Goal: Transaction & Acquisition: Purchase product/service

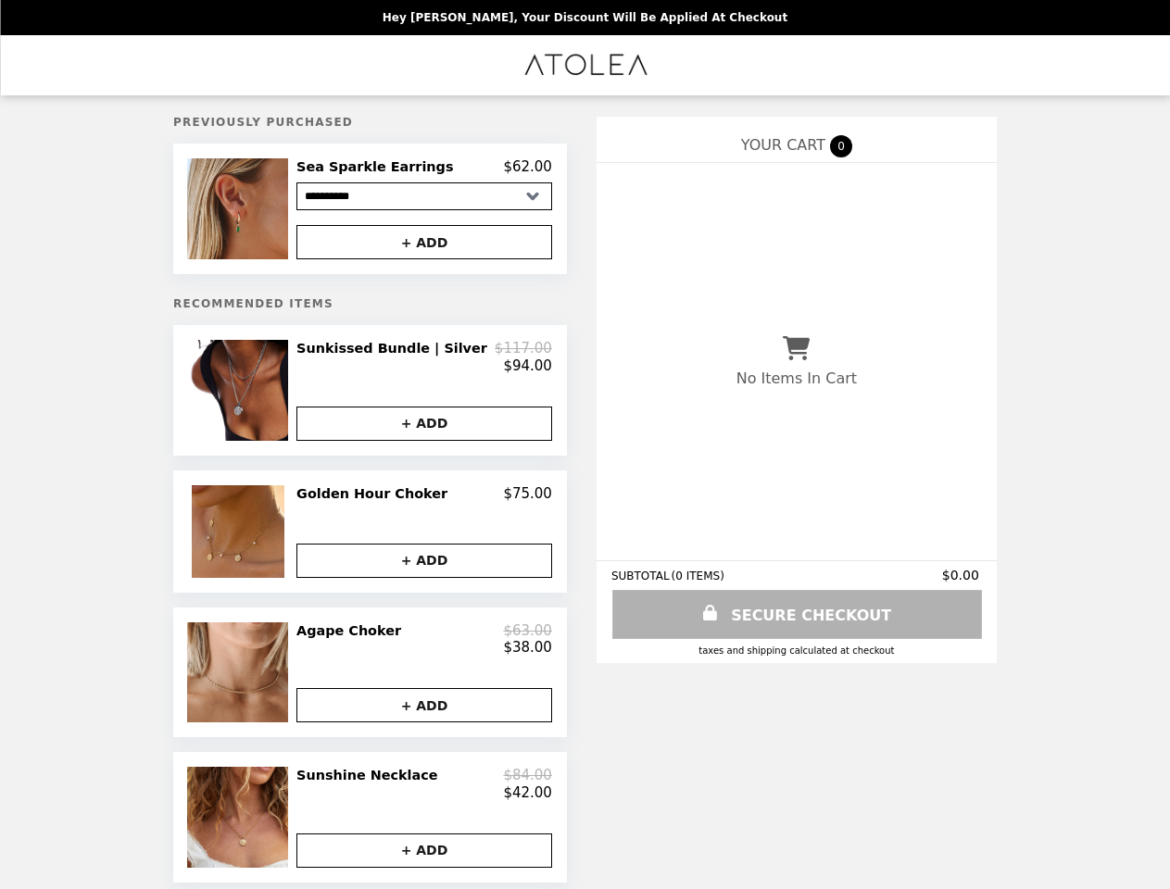
click at [269, 211] on img at bounding box center [240, 208] width 106 height 101
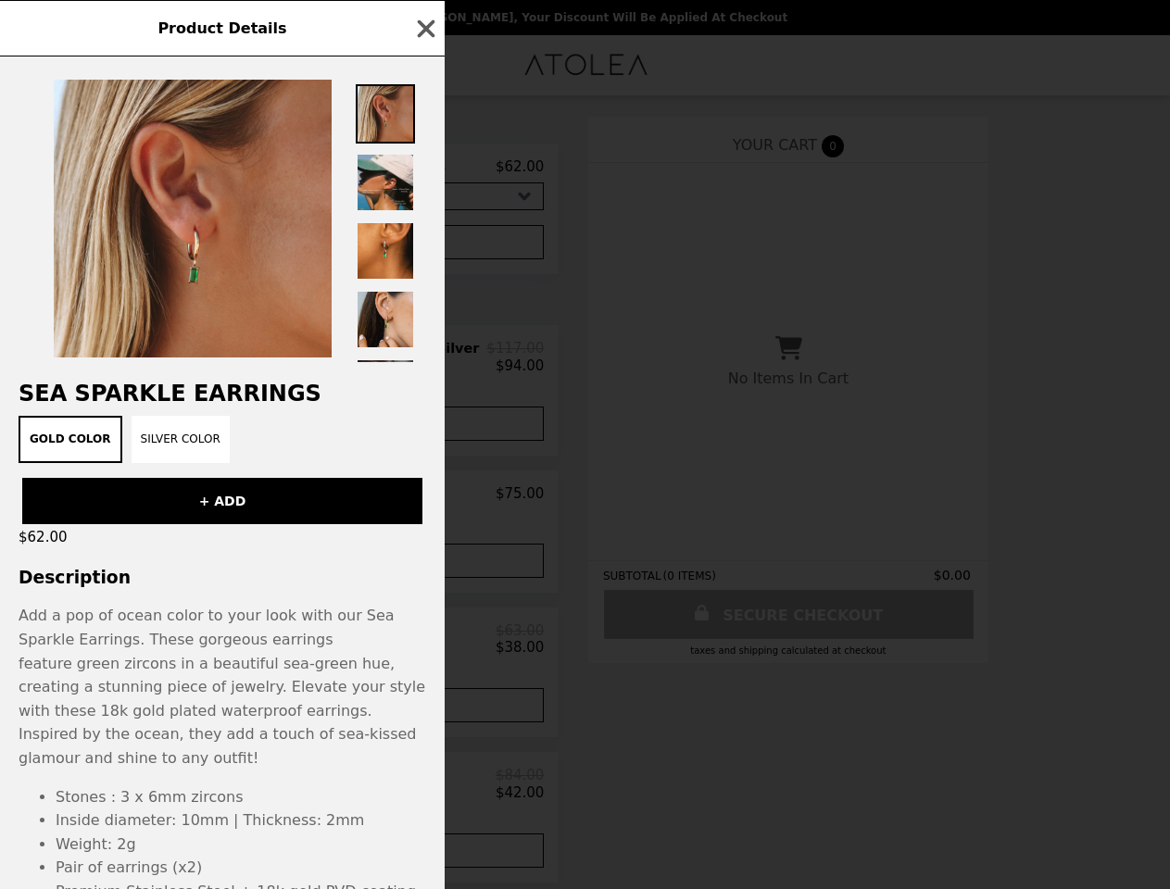
click at [424, 170] on div "Product Details Sea Sparkle Earrings Gold Color Silver Color + ADD $62.00 Descr…" at bounding box center [585, 444] width 1170 height 889
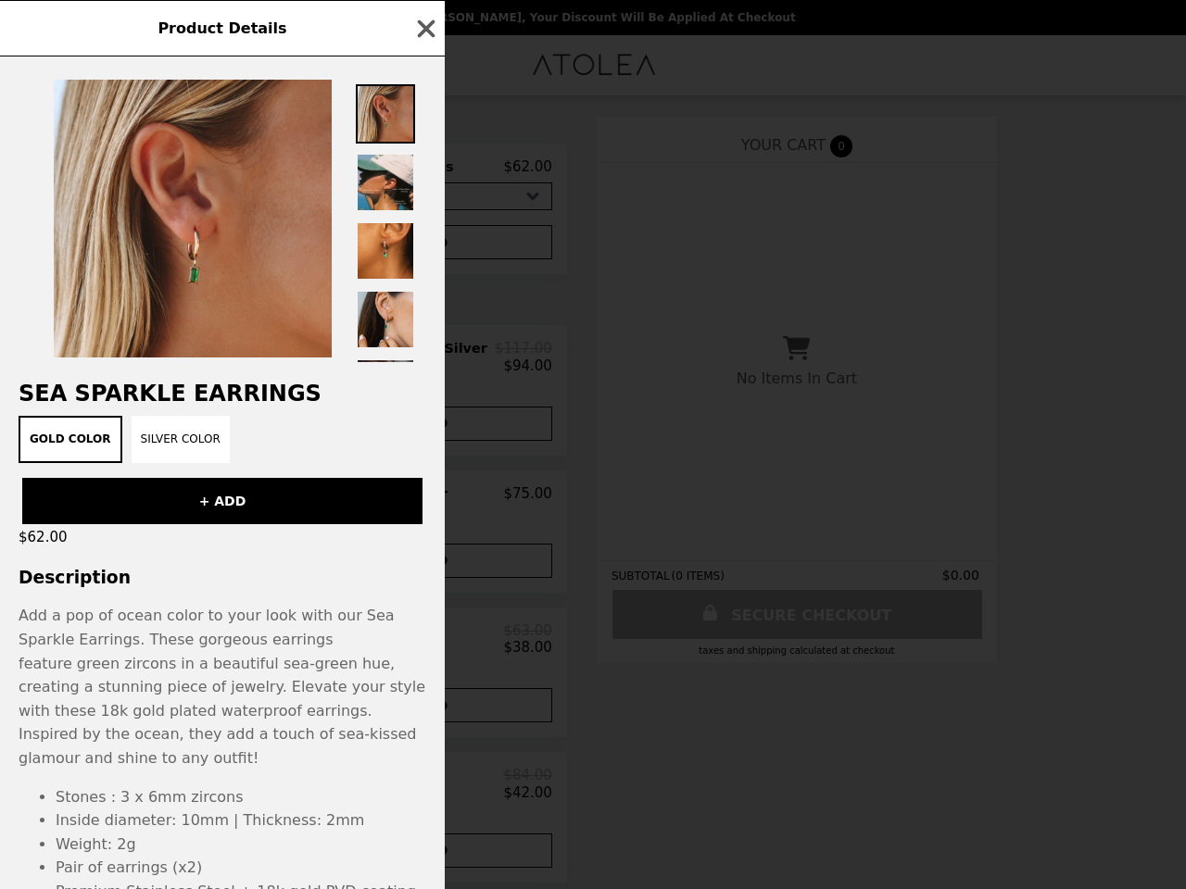
click at [424, 245] on div at bounding box center [222, 210] width 445 height 306
click at [269, 398] on h2 "Sea Sparkle Earrings" at bounding box center [222, 394] width 445 height 26
click at [424, 364] on div "Product Details Sea Sparkle Earrings Gold Color Silver Color + ADD $62.00 Descr…" at bounding box center [593, 444] width 1186 height 889
click at [424, 433] on div "Product Details Sea Sparkle Earrings Gold Color Silver Color + ADD $62.00 Descr…" at bounding box center [593, 444] width 1186 height 889
click at [269, 542] on div "$62.00" at bounding box center [222, 537] width 445 height 26
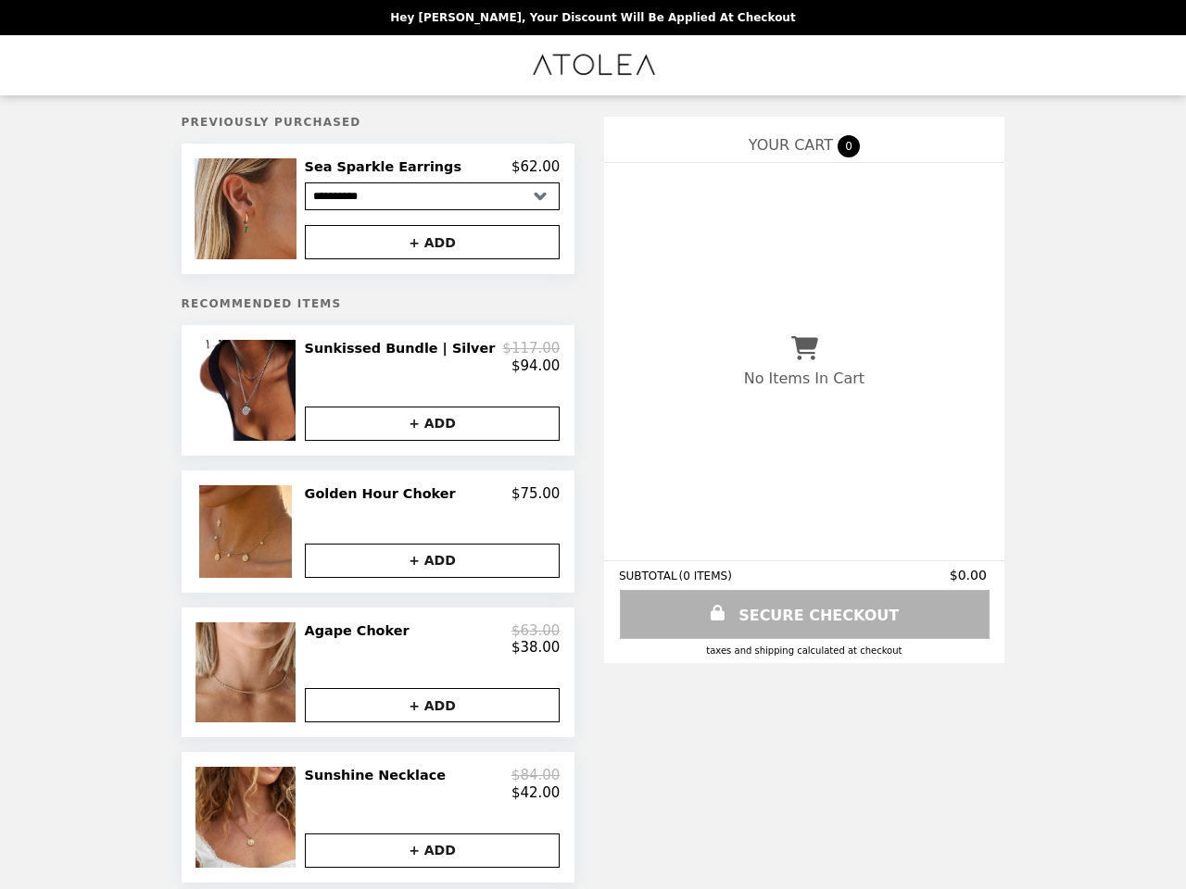
click at [424, 502] on h2 "Golden Hour Choker" at bounding box center [384, 493] width 158 height 17
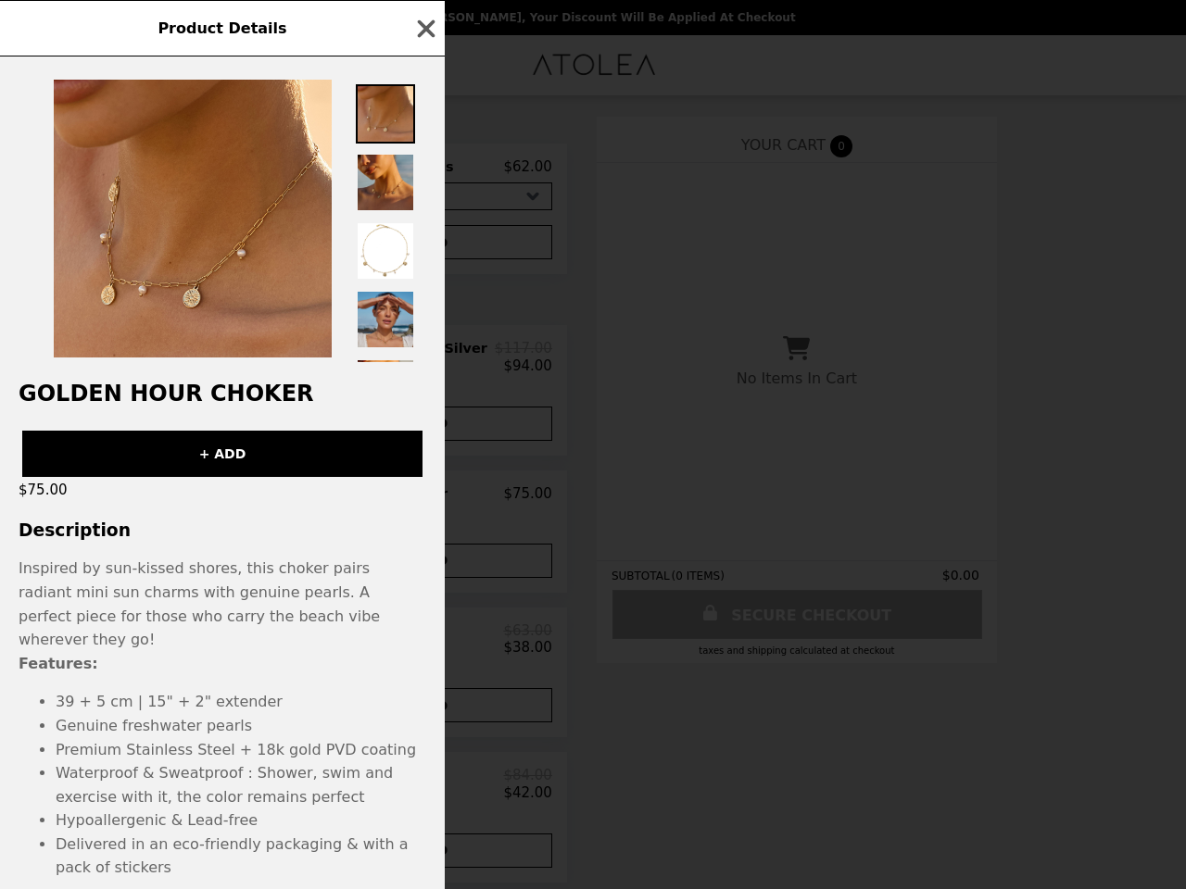
click at [424, 571] on div "Product Details Golden Hour Choker + ADD $75.00 Description Inspired by sun-kis…" at bounding box center [593, 444] width 1186 height 889
click at [269, 690] on li "39 + 5 cm | 15" + 2" extender" at bounding box center [241, 702] width 371 height 24
